Goal: Check status: Check status

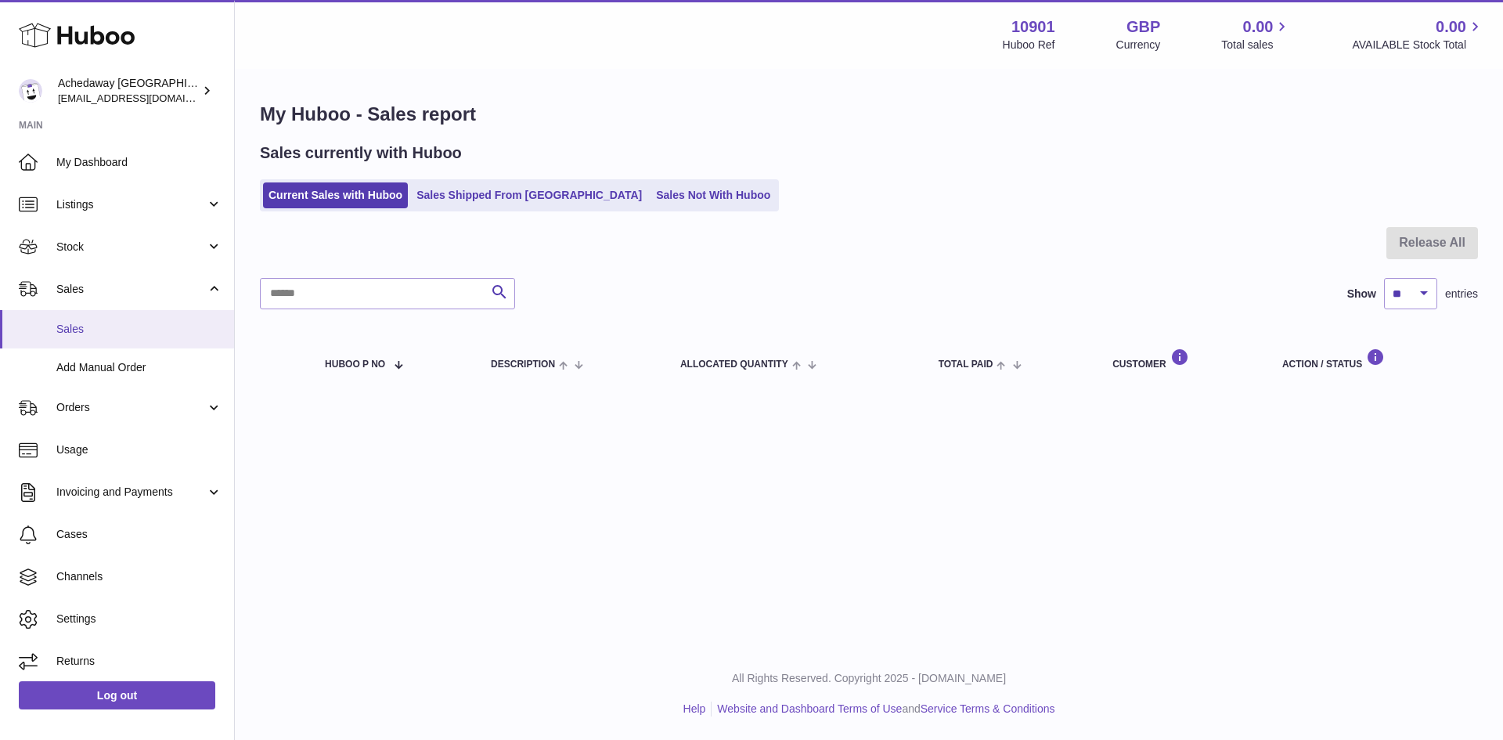
click at [103, 334] on span "Sales" at bounding box center [139, 329] width 166 height 15
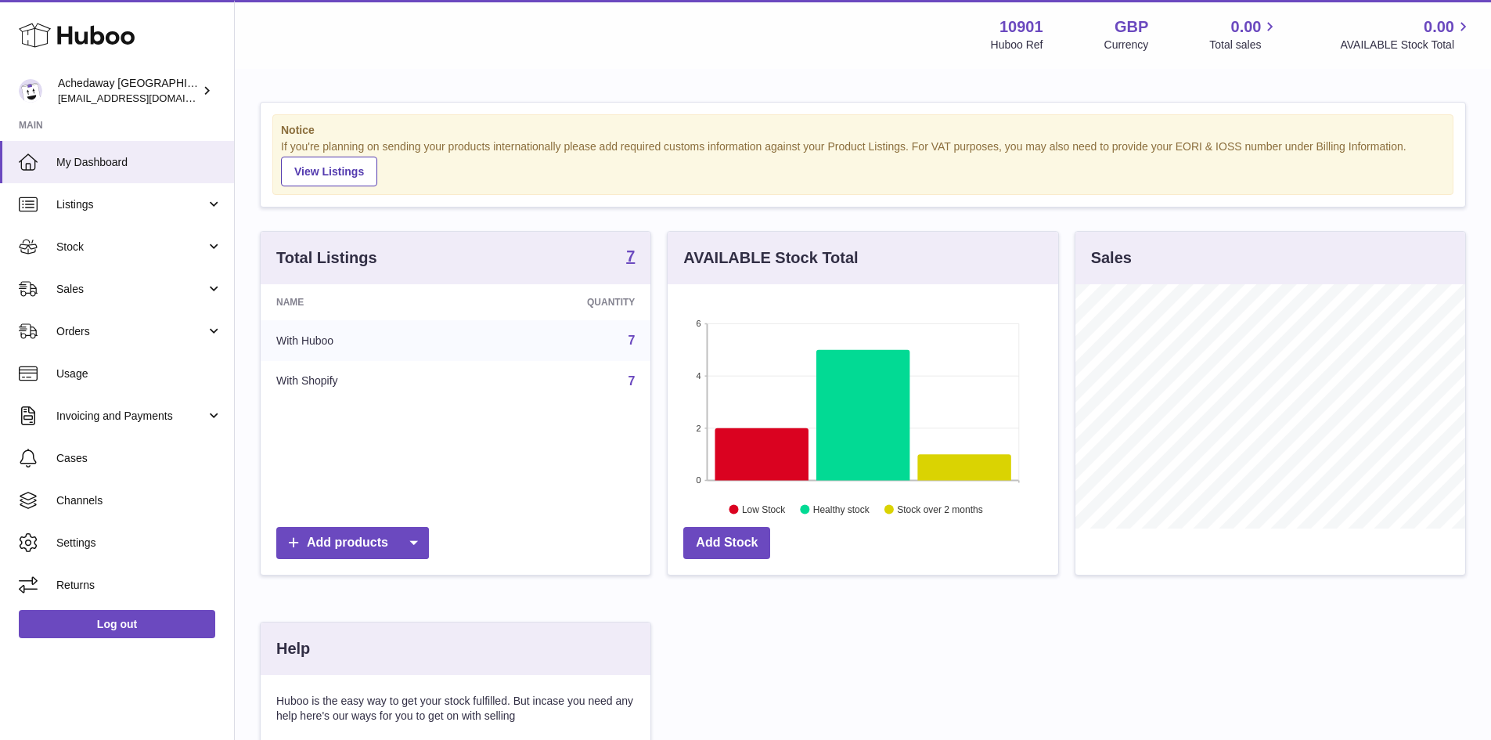
scroll to position [244, 391]
click at [105, 296] on span "Sales" at bounding box center [130, 289] width 149 height 15
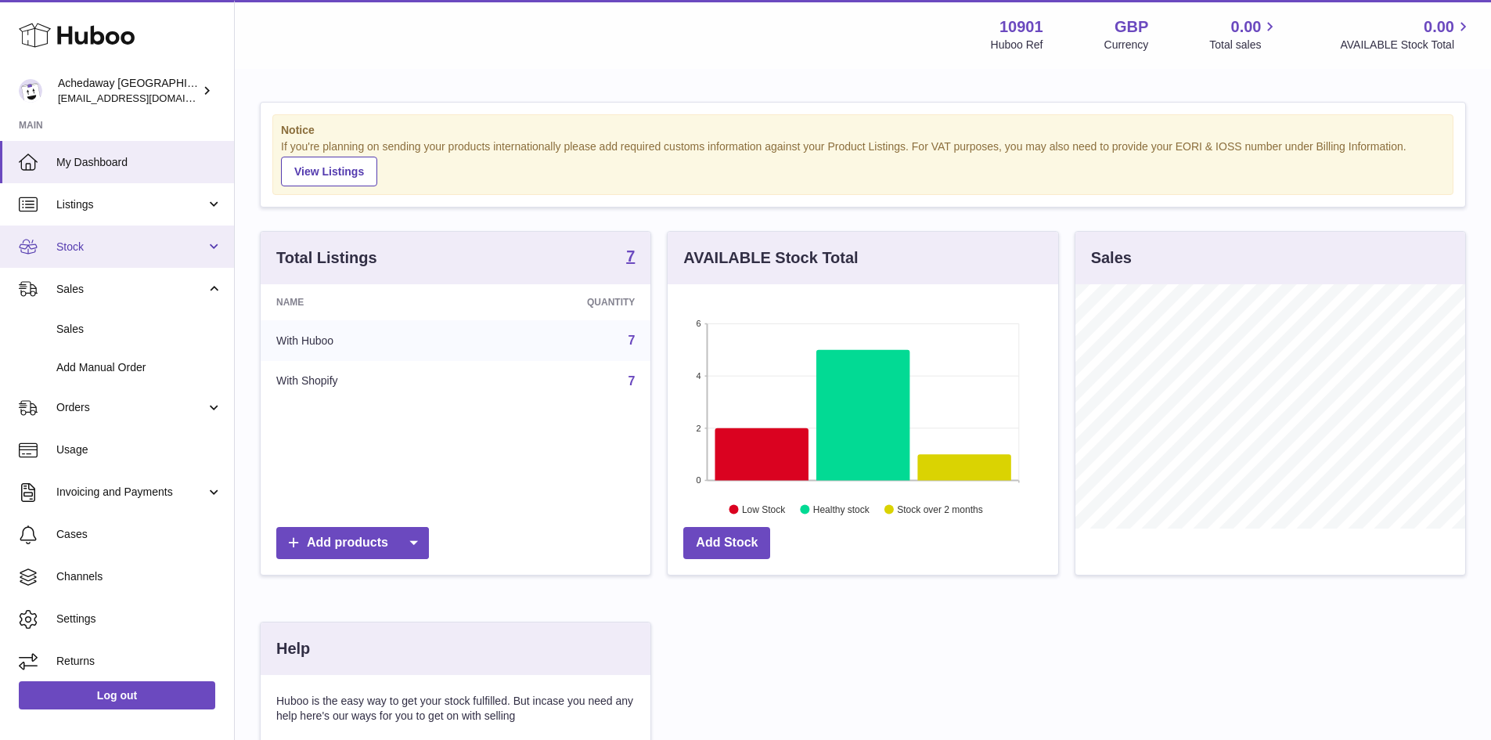
click at [109, 237] on link "Stock" at bounding box center [117, 246] width 234 height 42
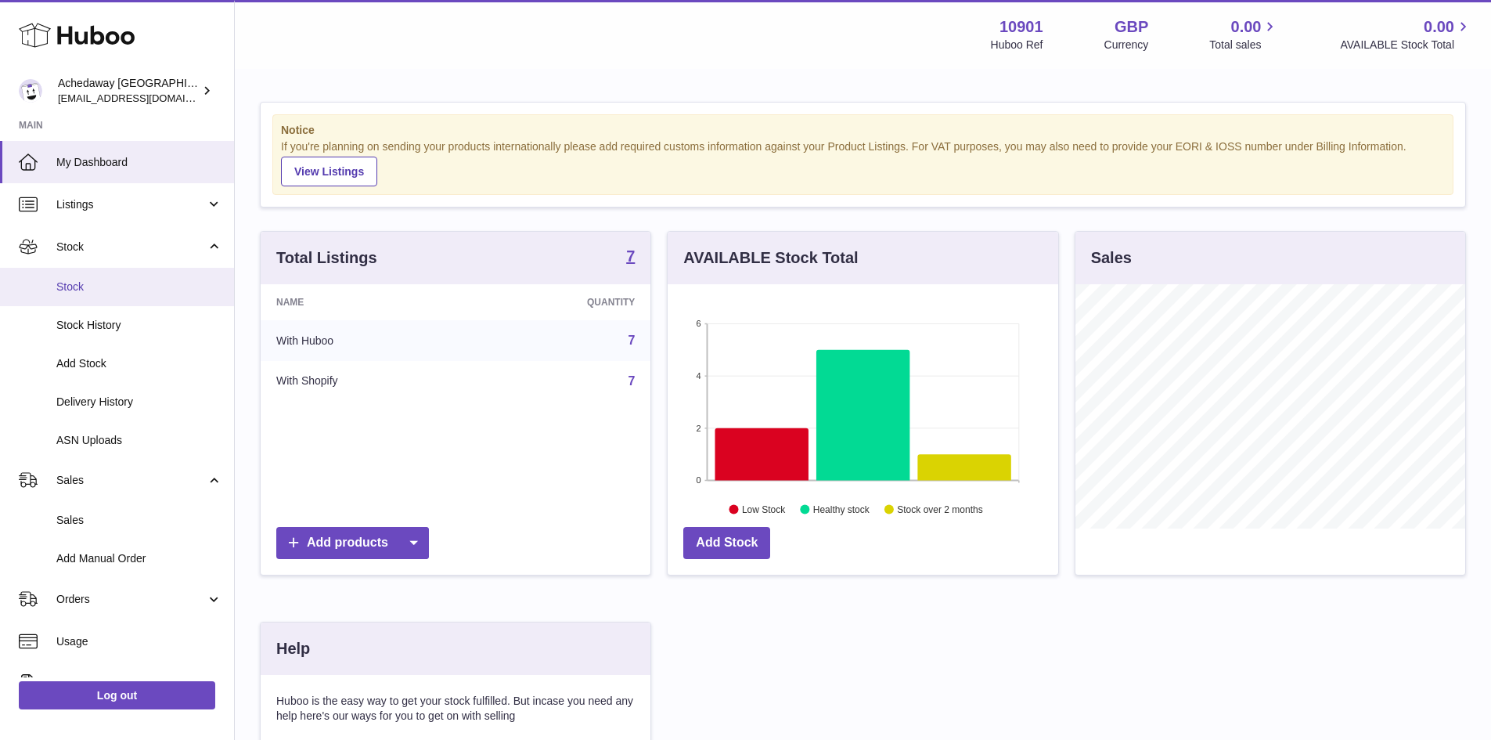
click at [135, 282] on span "Stock" at bounding box center [139, 286] width 166 height 15
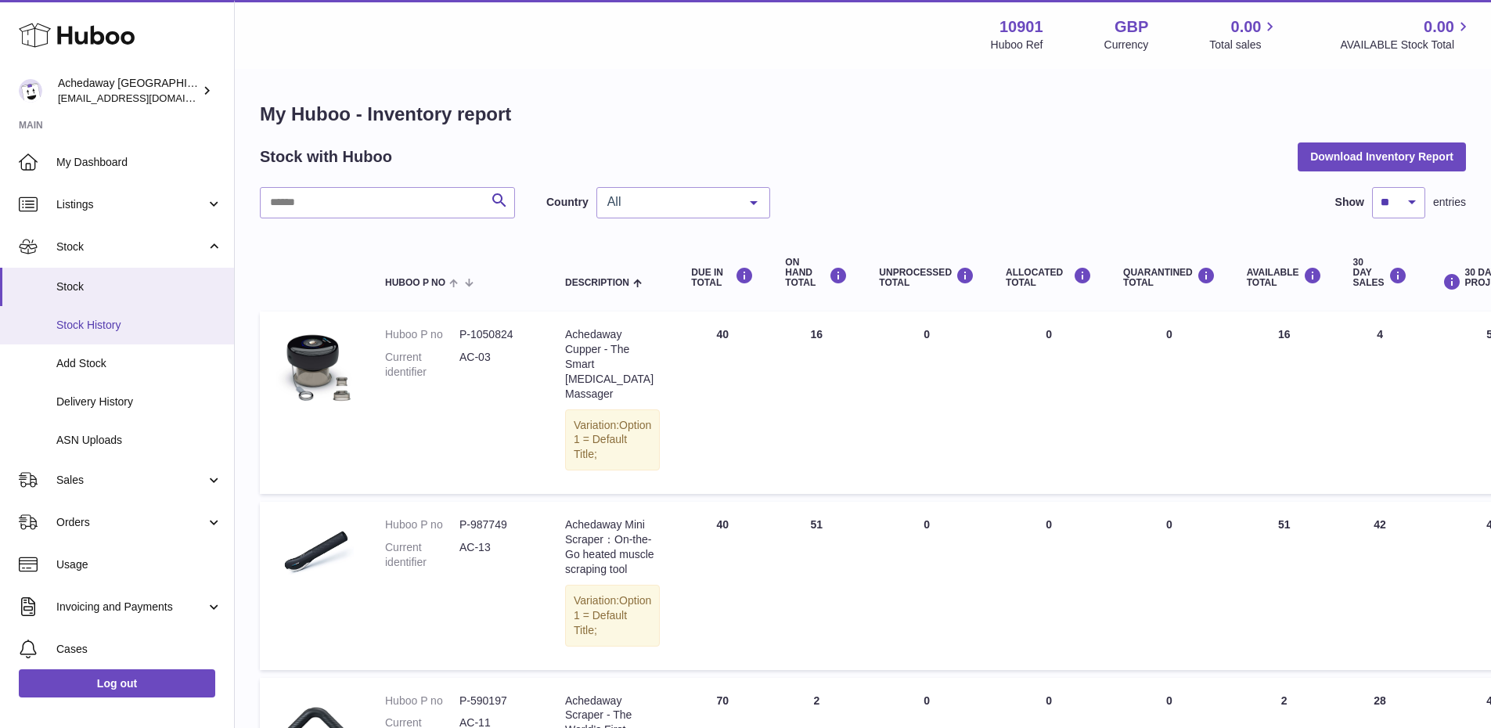
click at [133, 332] on span "Stock History" at bounding box center [139, 325] width 166 height 15
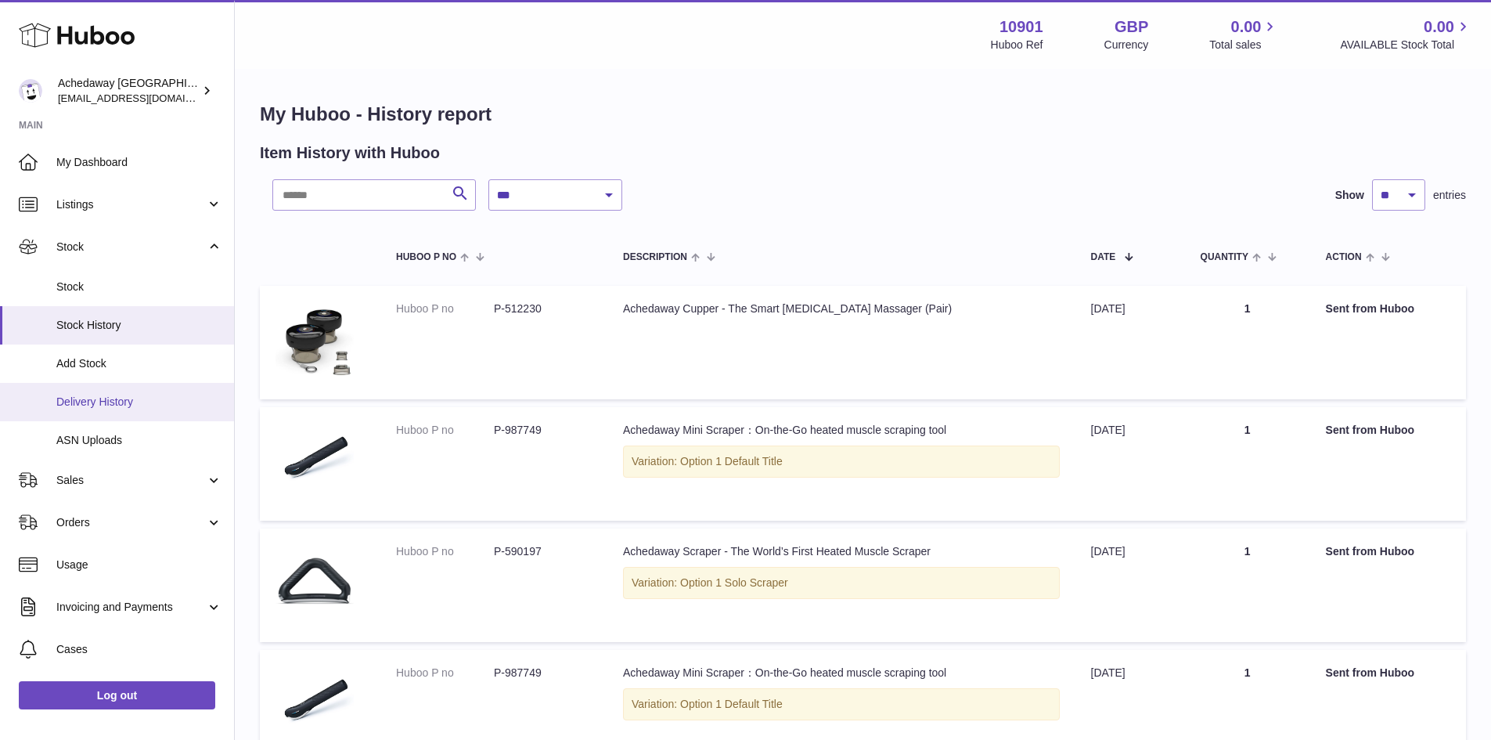
click at [132, 403] on span "Delivery History" at bounding box center [139, 401] width 166 height 15
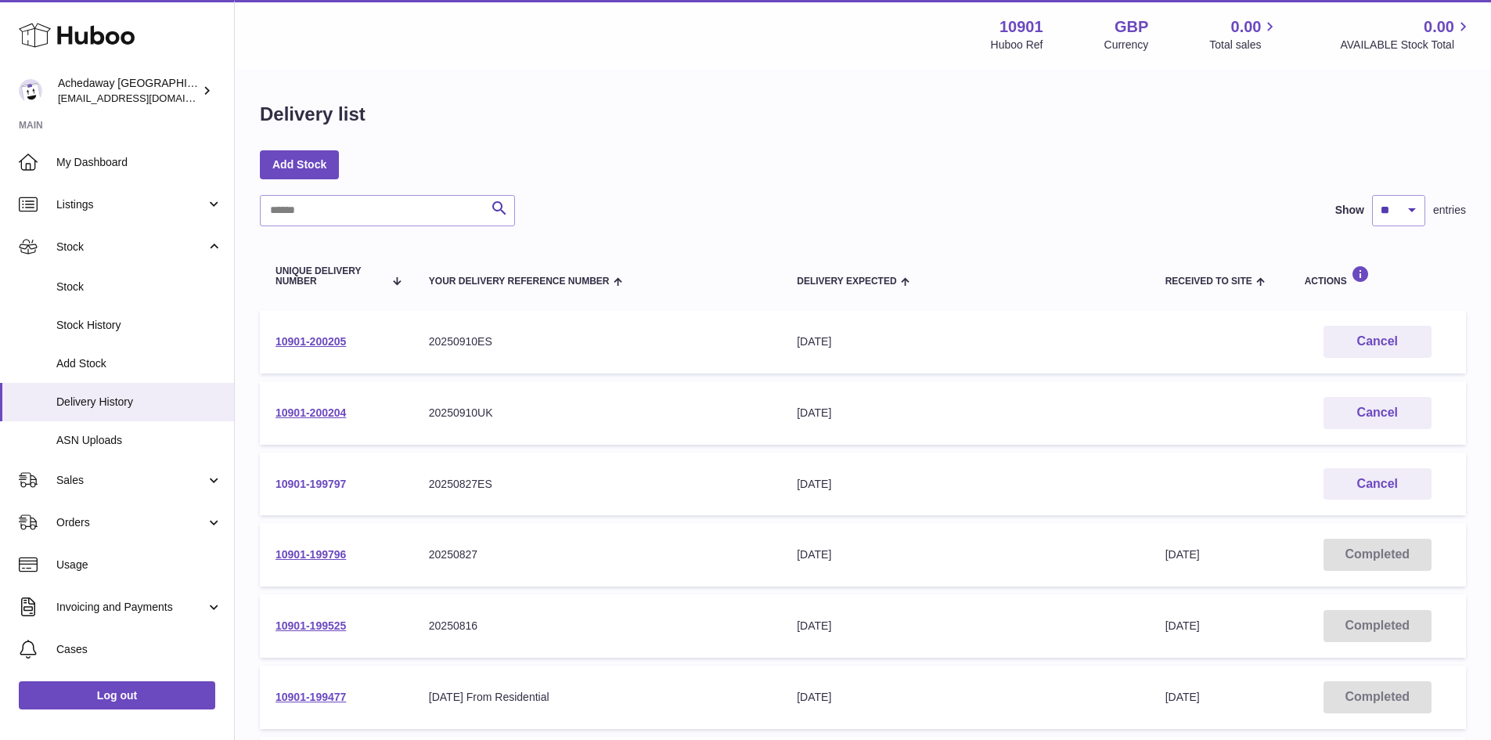
click at [304, 477] on link "10901-199797" at bounding box center [310, 483] width 70 height 13
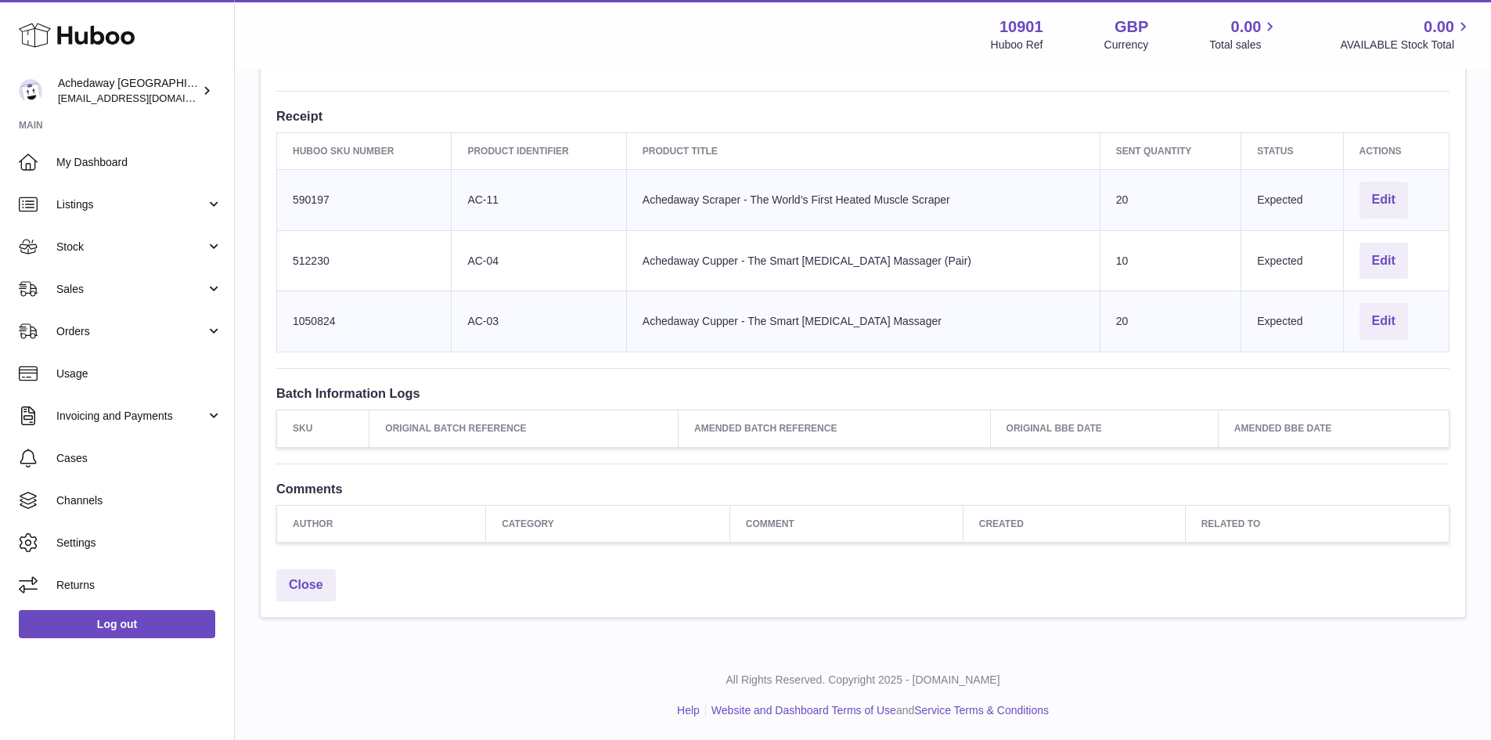
scroll to position [5, 0]
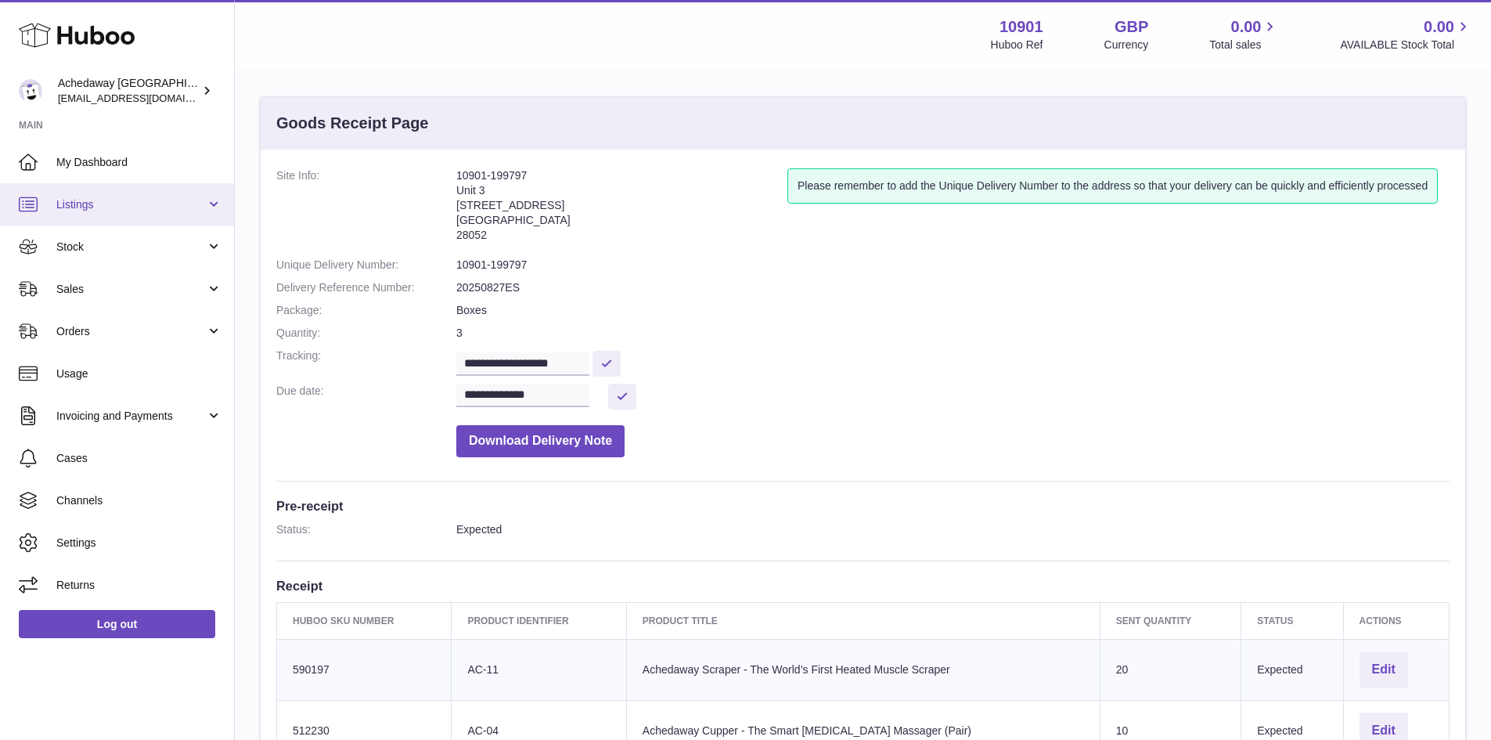
click at [135, 209] on span "Listings" at bounding box center [130, 204] width 149 height 15
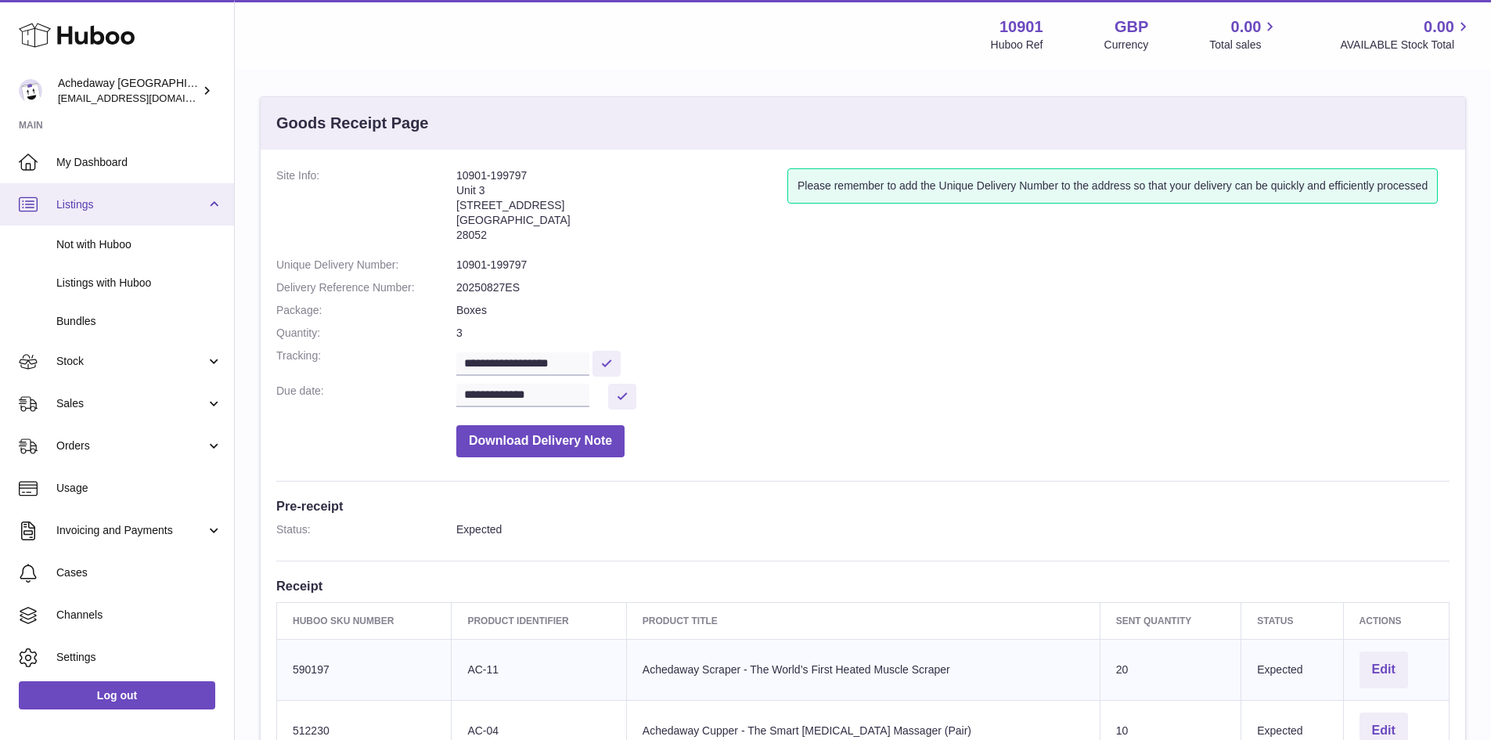
click at [121, 203] on span "Listings" at bounding box center [130, 204] width 149 height 15
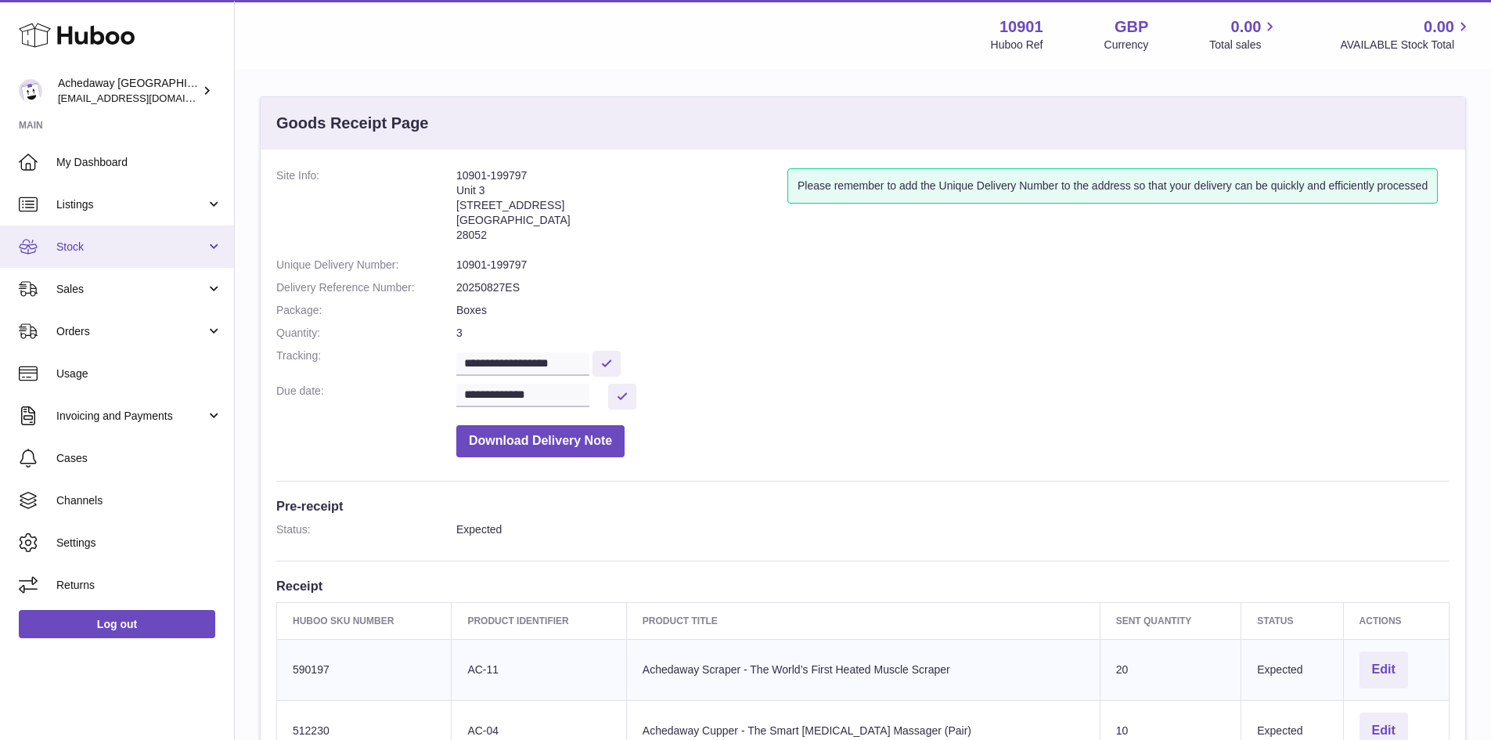
click at [136, 250] on span "Stock" at bounding box center [130, 246] width 149 height 15
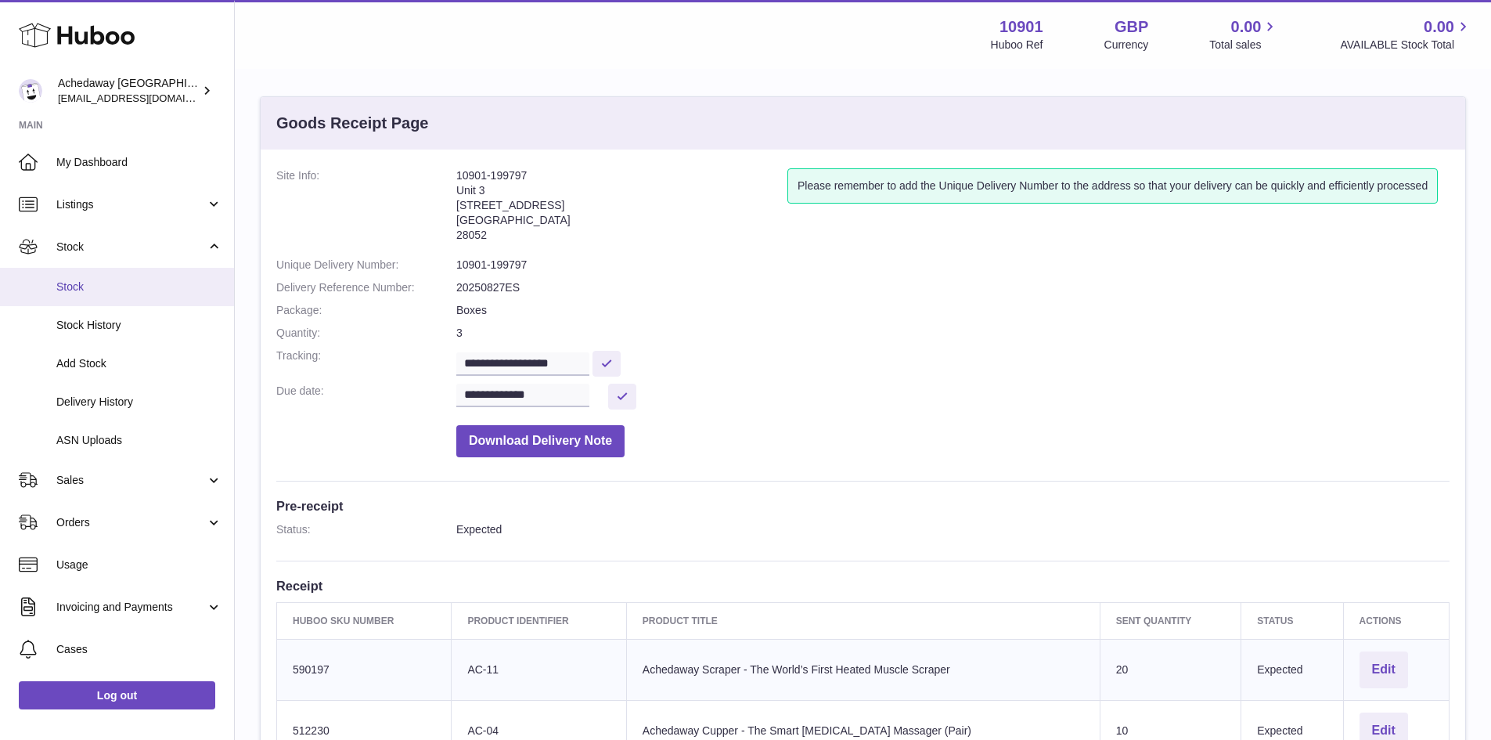
click at [153, 287] on span "Stock" at bounding box center [139, 286] width 166 height 15
